Goal: Find specific page/section: Find specific page/section

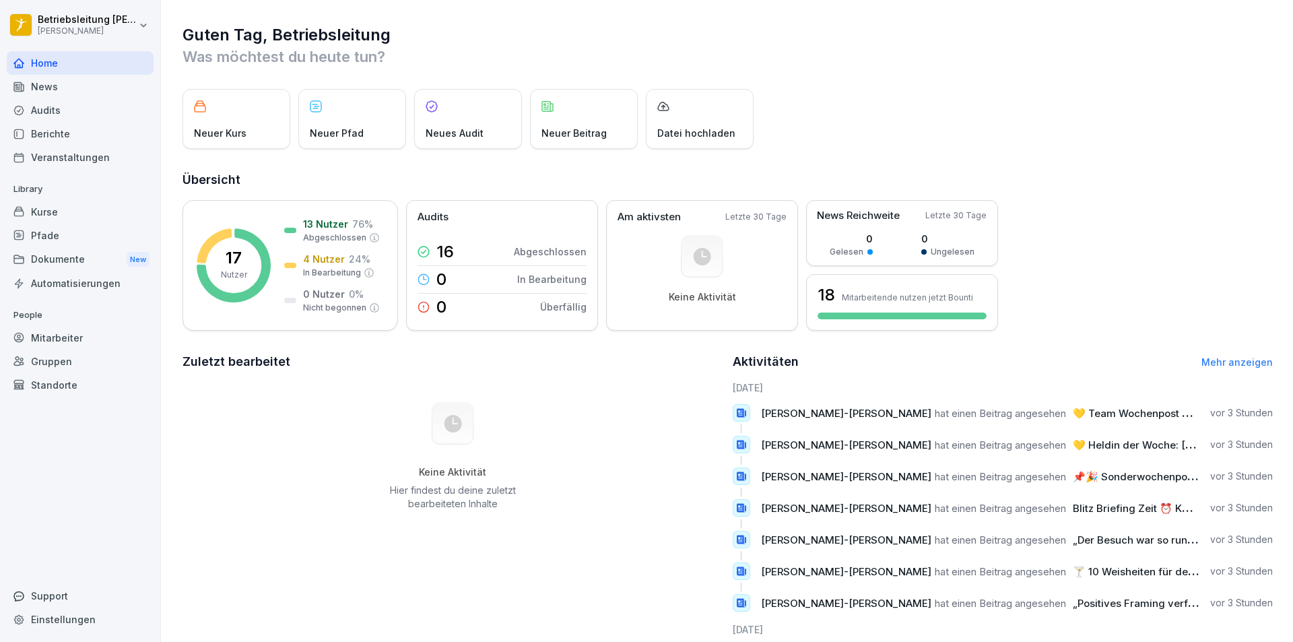
click at [67, 342] on div "Mitarbeiter" at bounding box center [80, 338] width 147 height 24
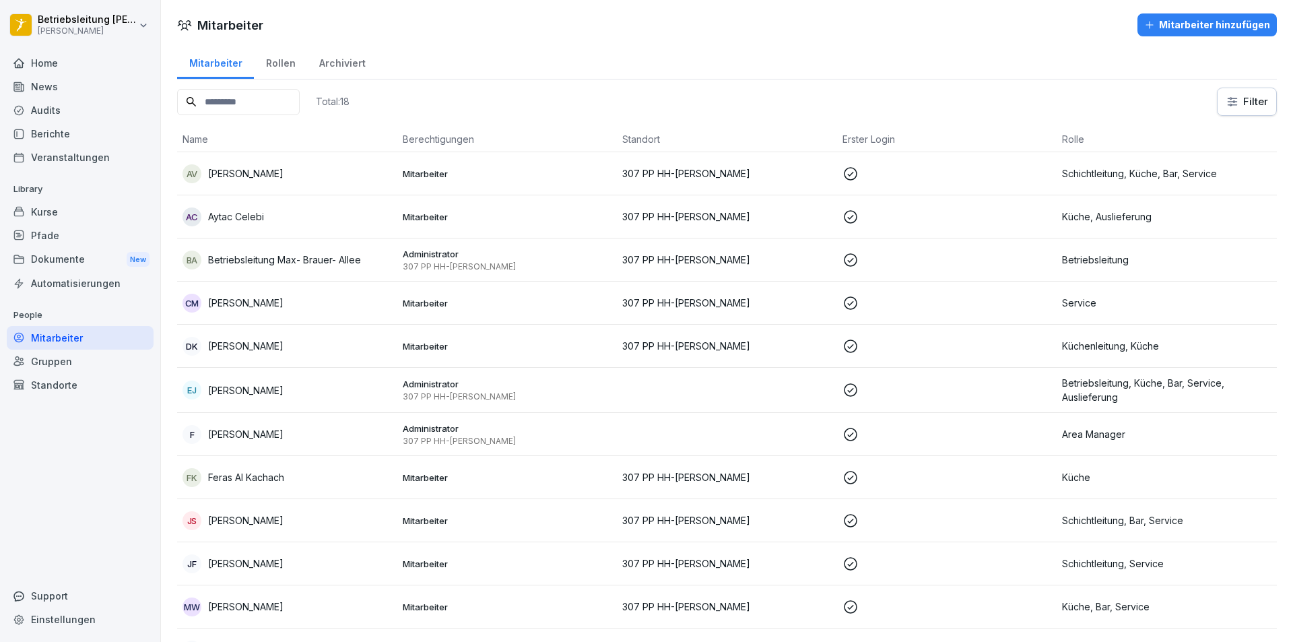
click at [84, 261] on div "Dokumente New" at bounding box center [80, 259] width 147 height 25
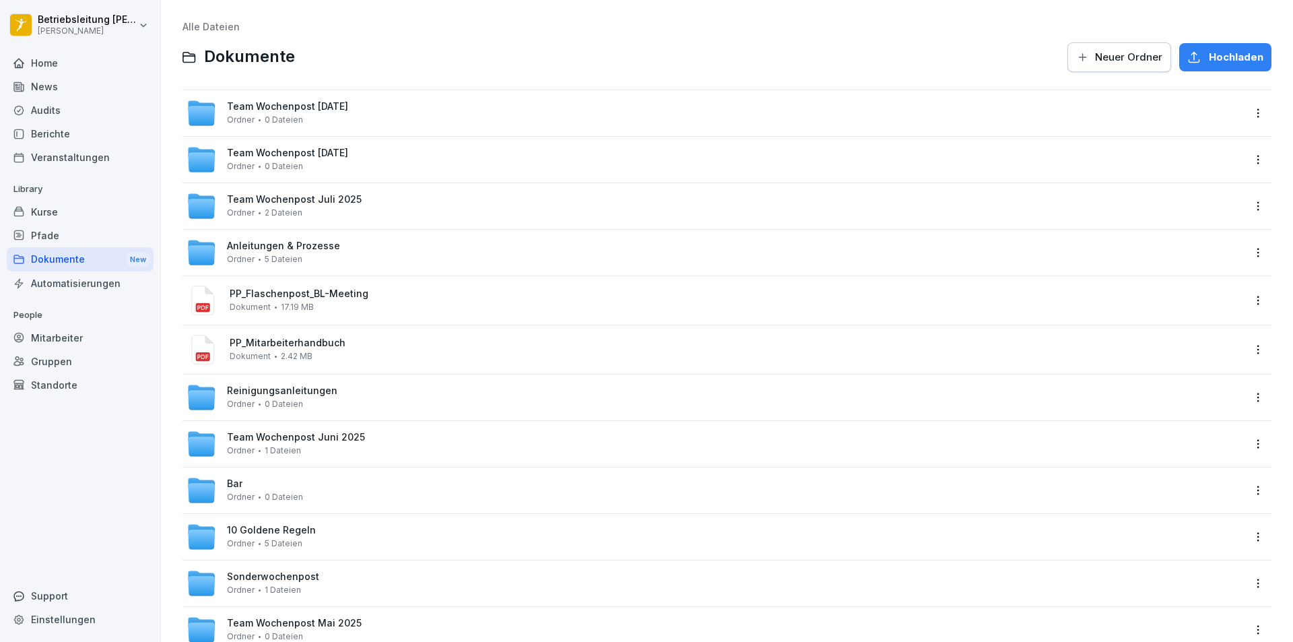
click at [71, 219] on div "Kurse" at bounding box center [80, 212] width 147 height 24
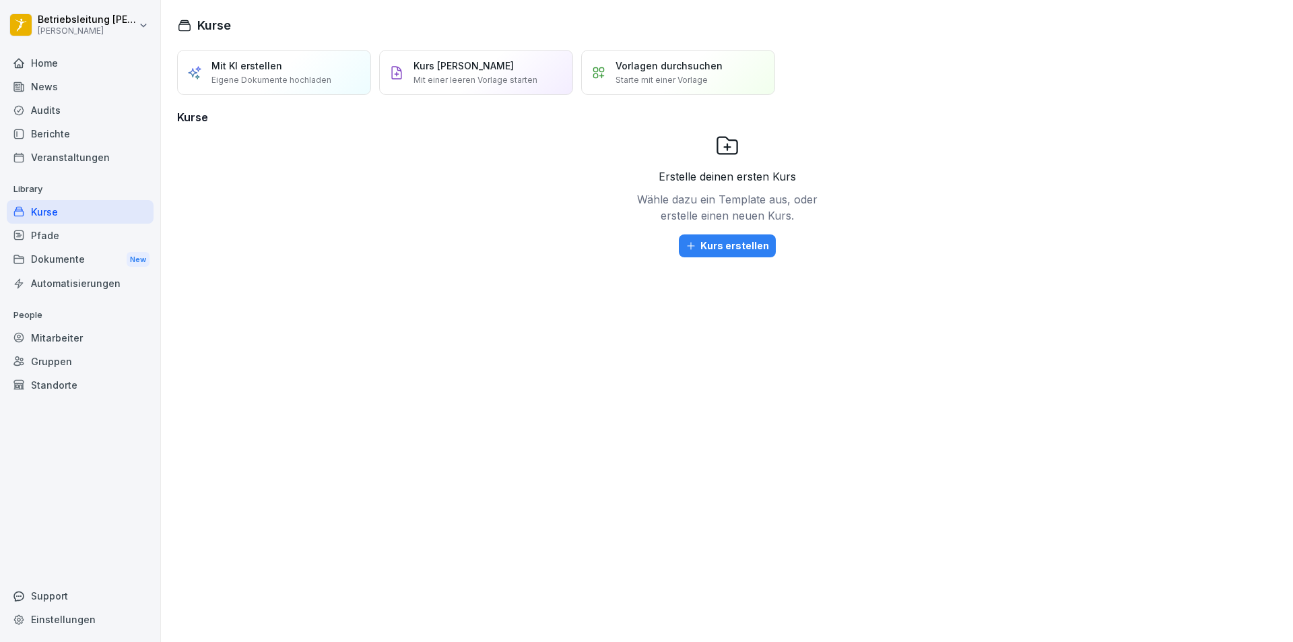
click at [77, 343] on div "Mitarbeiter" at bounding box center [80, 338] width 147 height 24
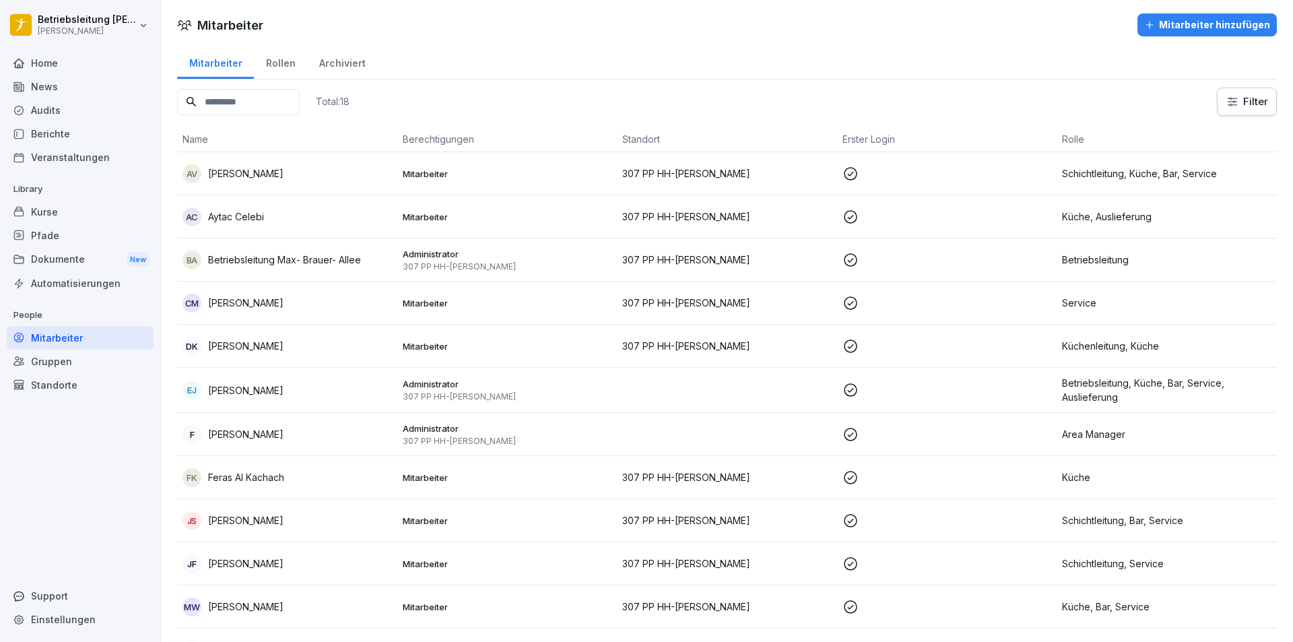
click at [267, 72] on div "Rollen" at bounding box center [280, 61] width 53 height 34
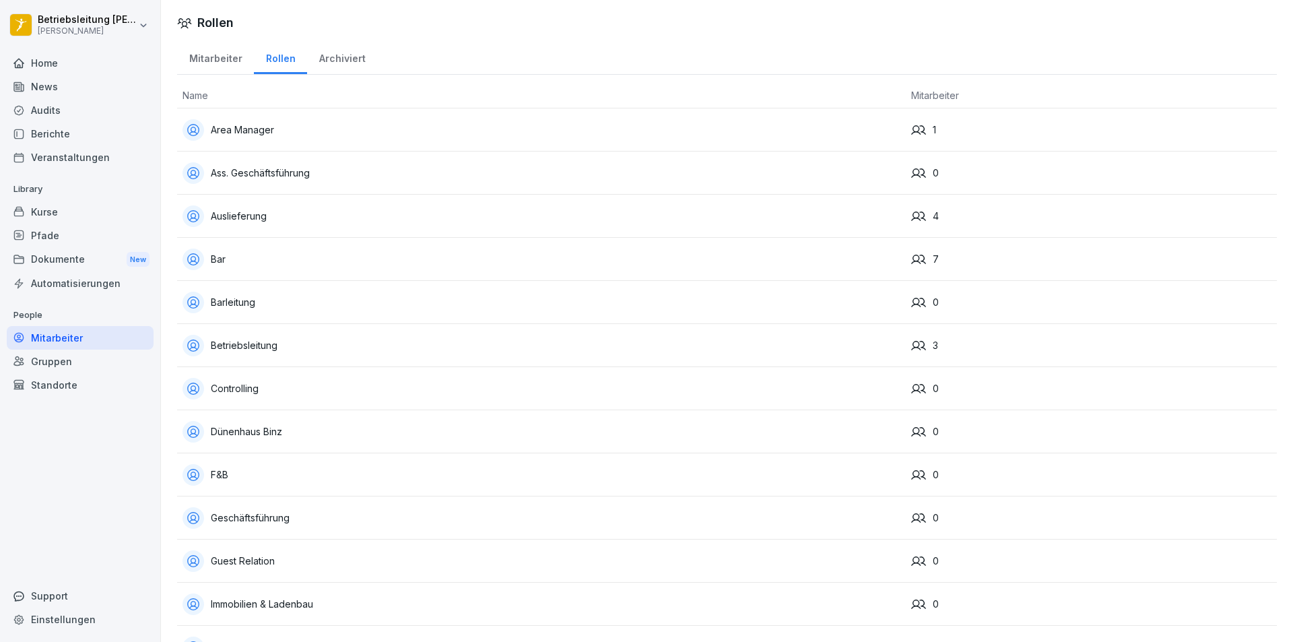
click at [345, 57] on div "Archiviert" at bounding box center [342, 57] width 70 height 34
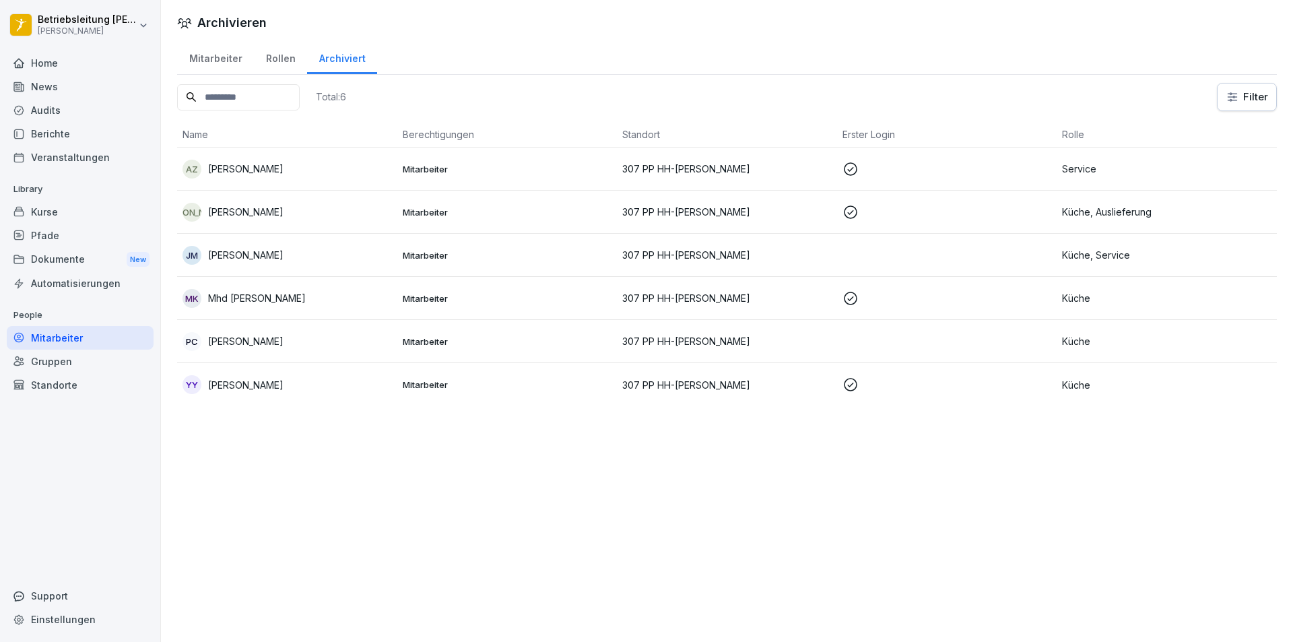
click at [215, 50] on div "Mitarbeiter" at bounding box center [215, 57] width 77 height 34
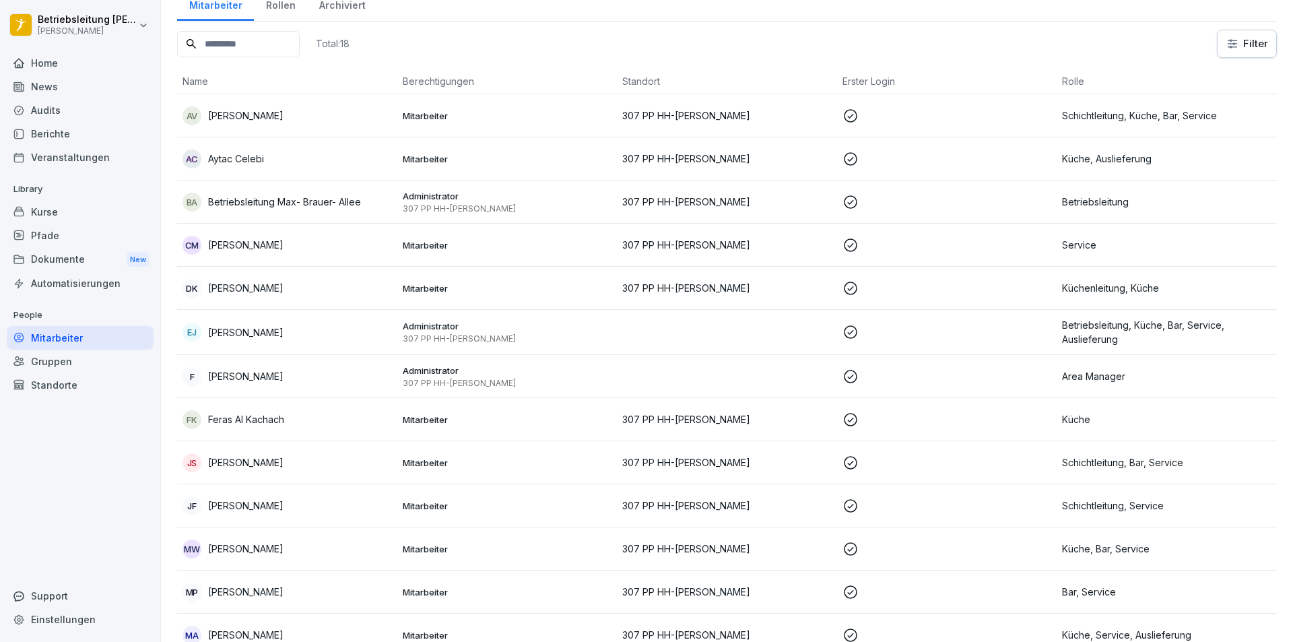
scroll to position [311, 0]
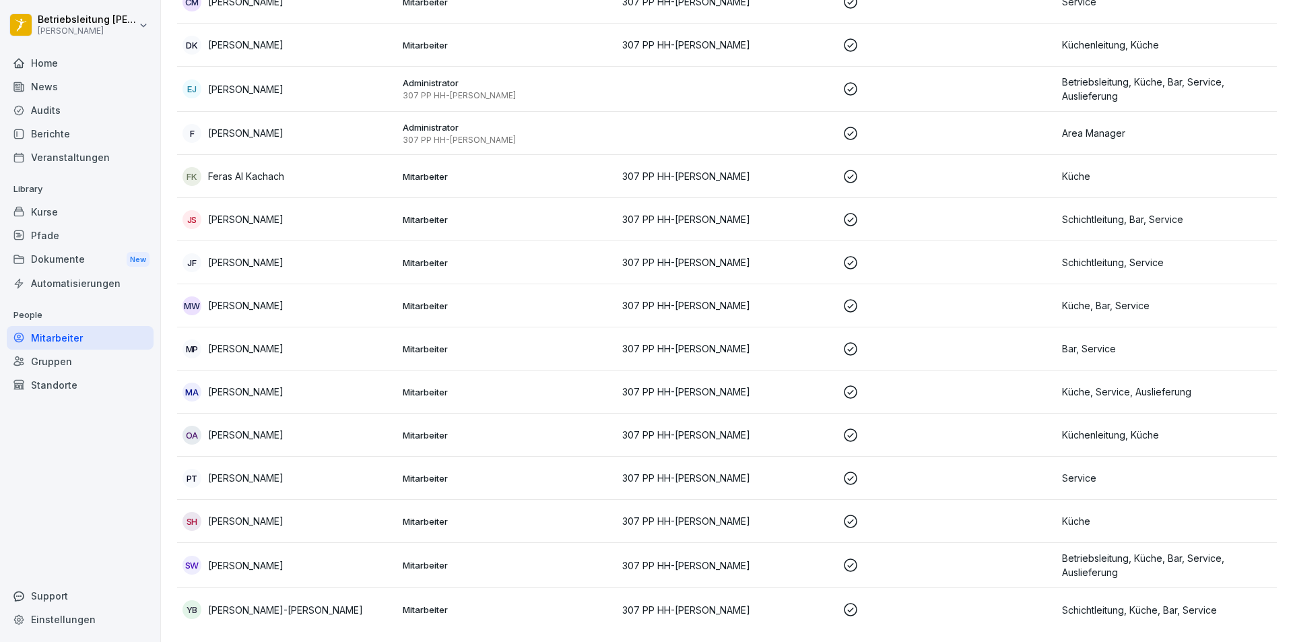
click at [71, 135] on div "Berichte" at bounding box center [80, 134] width 147 height 24
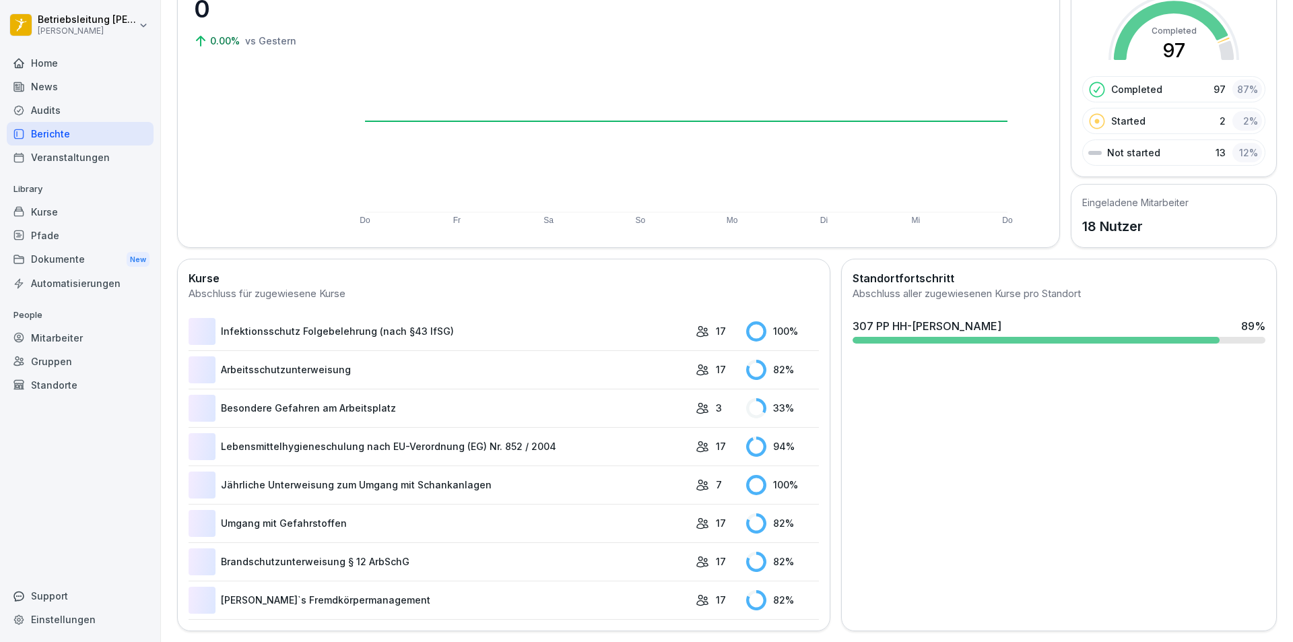
scroll to position [83, 0]
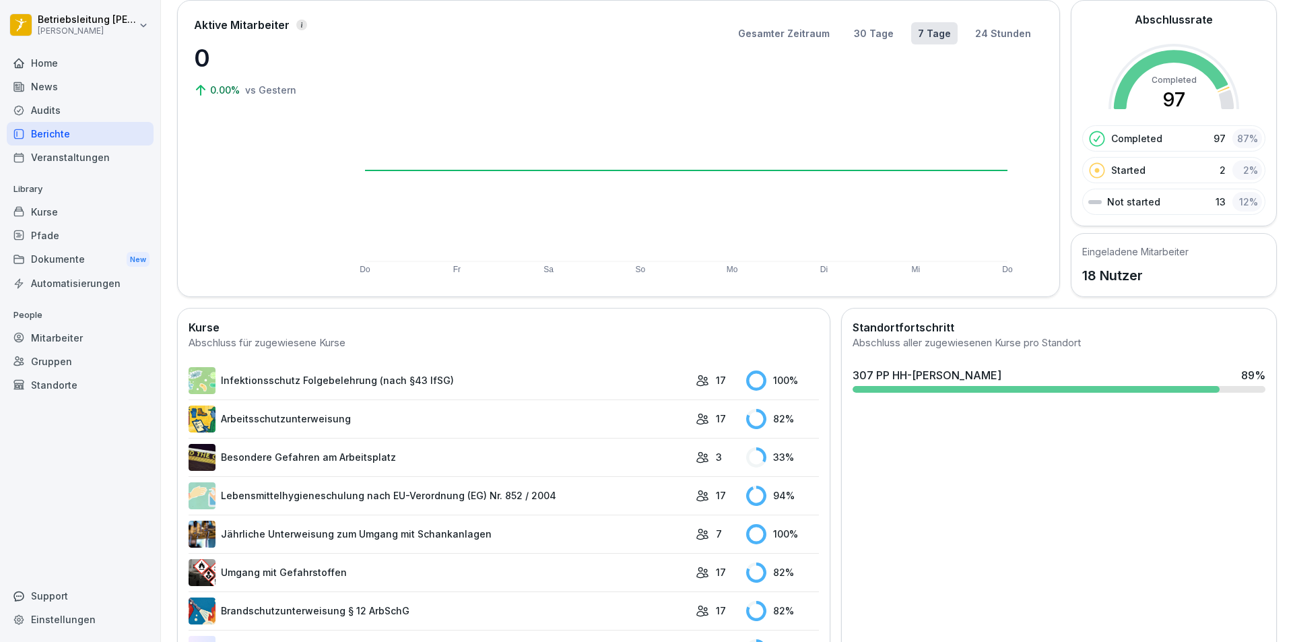
click at [322, 380] on link "Infektionsschutz Folgebelehrung (nach §43 IfSG)" at bounding box center [439, 380] width 500 height 27
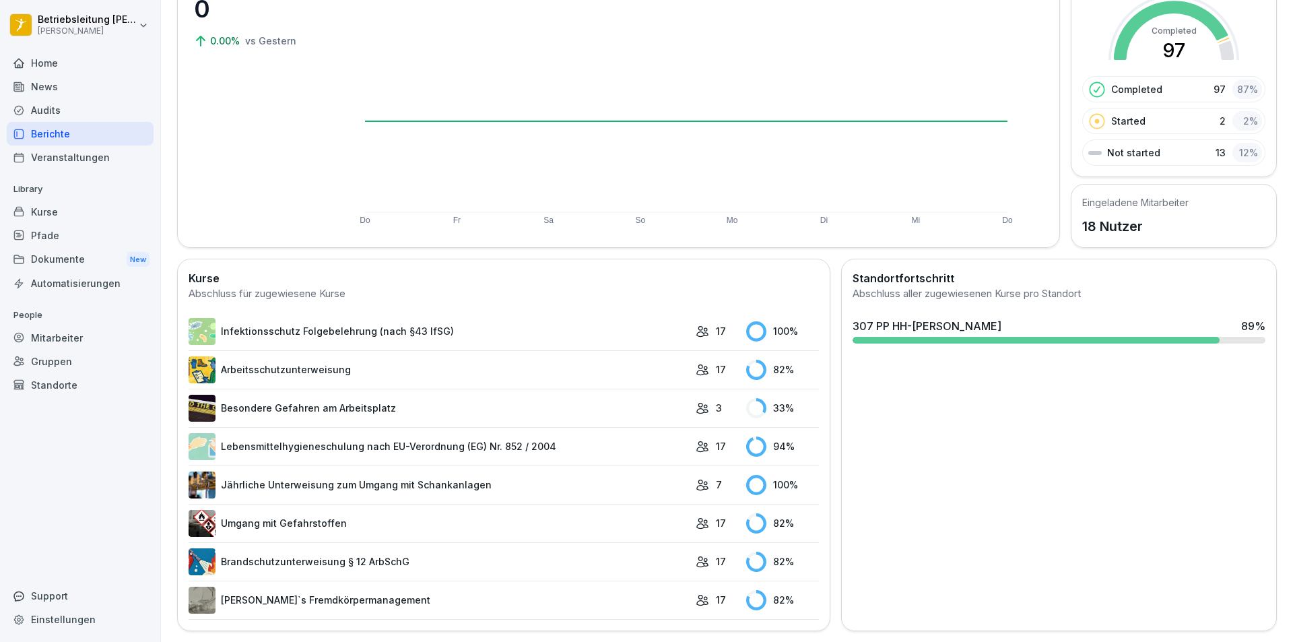
scroll to position [142, 0]
click at [404, 433] on link "Lebensmittelhygieneschulung nach EU-Verordnung (EG) Nr. 852 / 2004" at bounding box center [439, 446] width 500 height 27
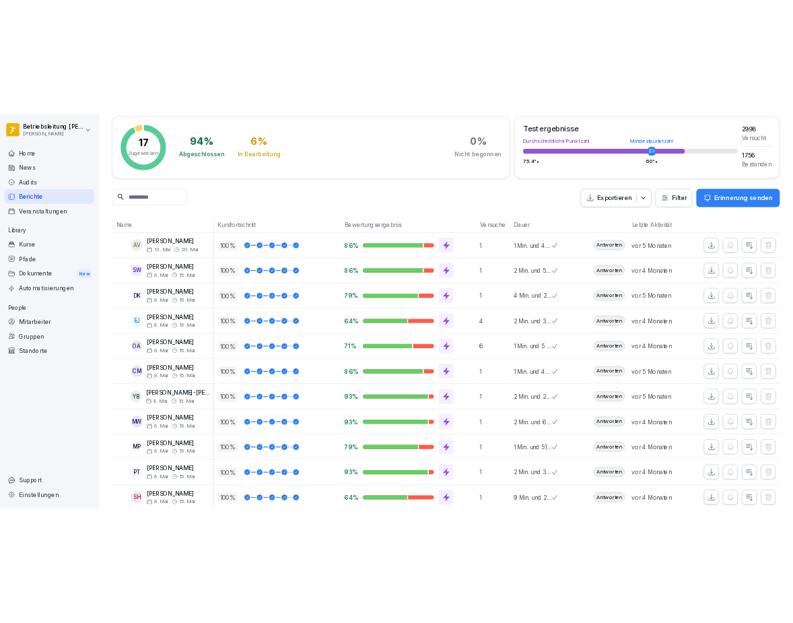
scroll to position [135, 0]
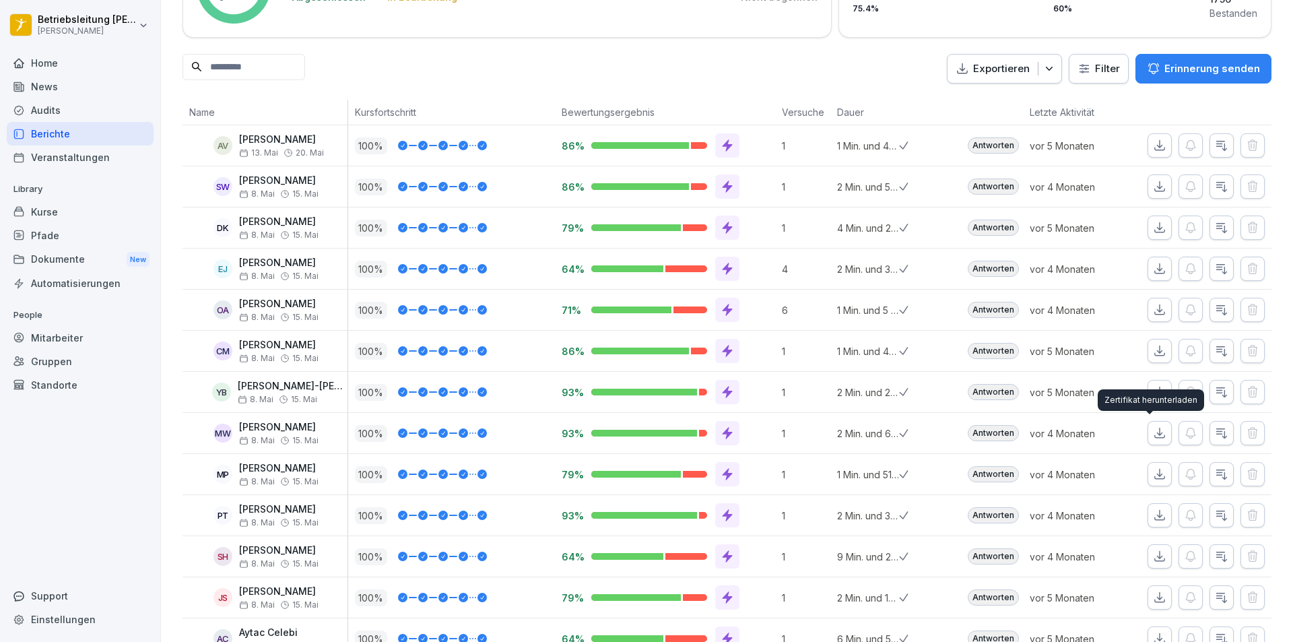
click at [1158, 436] on button "button" at bounding box center [1159, 433] width 24 height 24
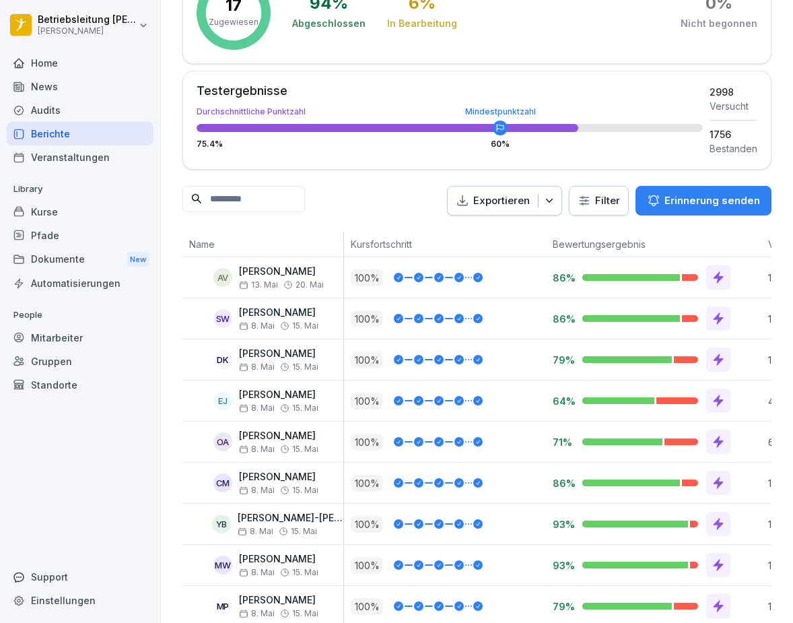
scroll to position [161, 0]
